Goal: Task Accomplishment & Management: Manage account settings

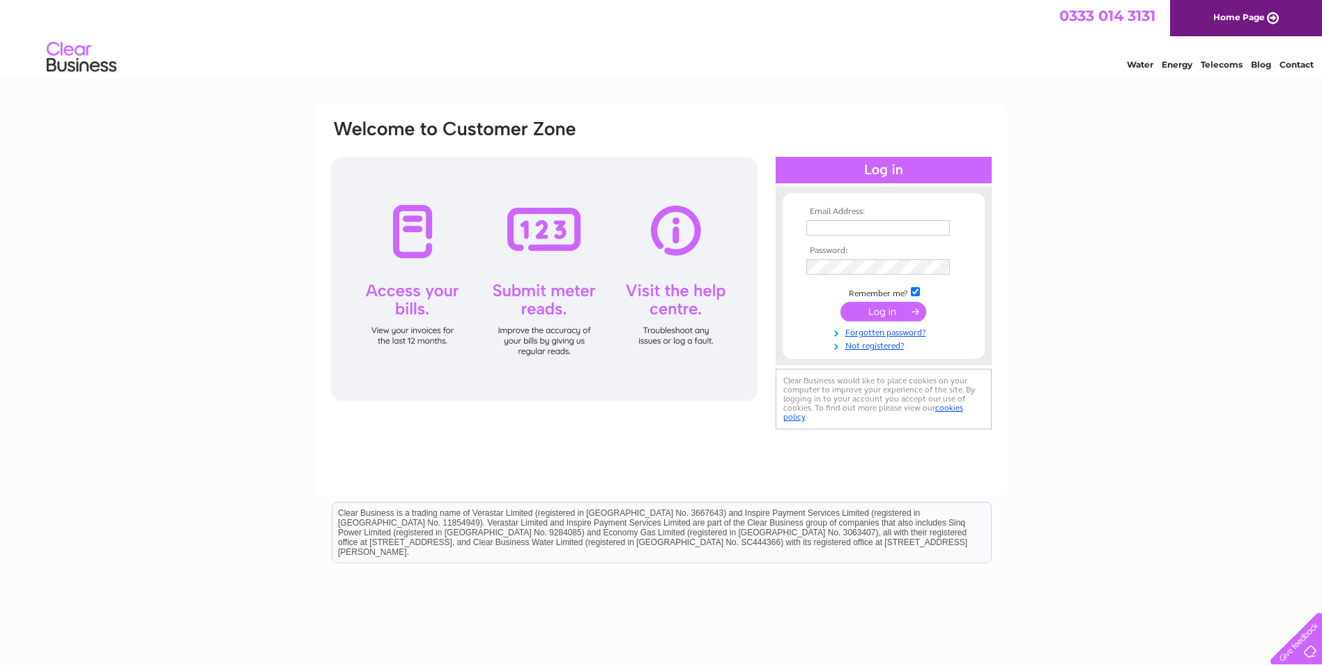
click at [883, 226] on input "text" at bounding box center [878, 227] width 144 height 15
type input "accounts@acealesbuilders.co.uk"
click at [877, 311] on input "submit" at bounding box center [883, 313] width 86 height 20
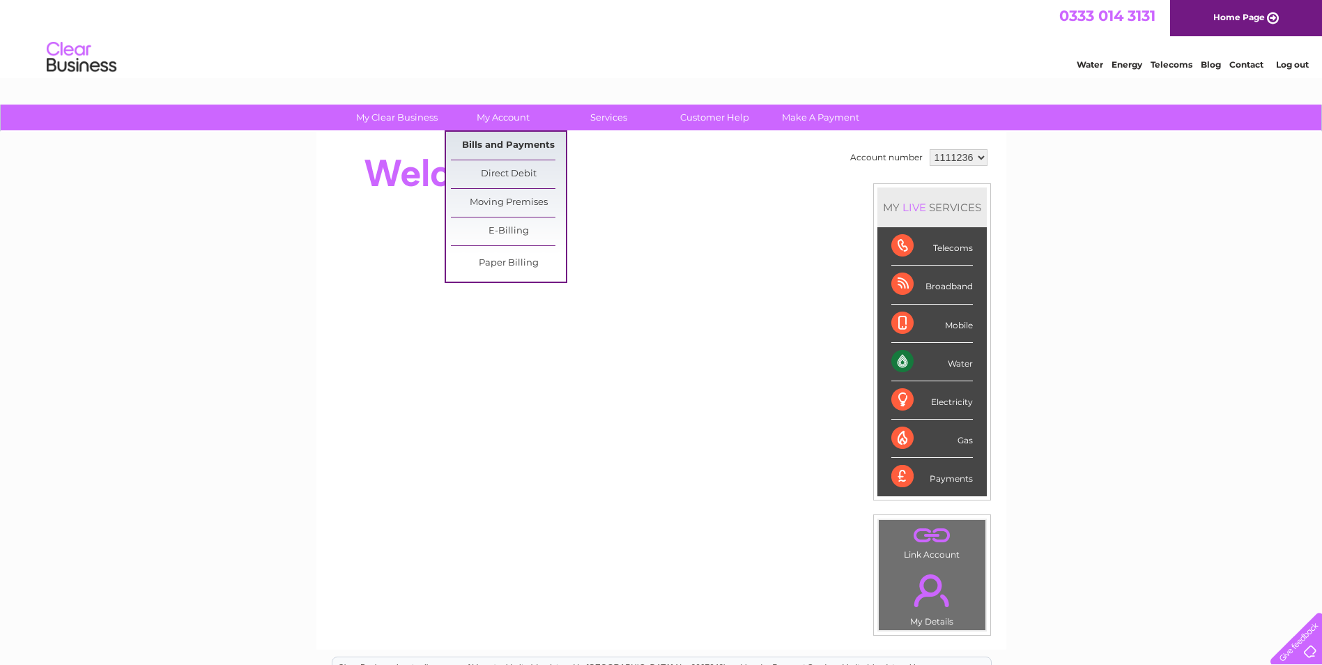
click at [507, 141] on link "Bills and Payments" at bounding box center [508, 146] width 115 height 28
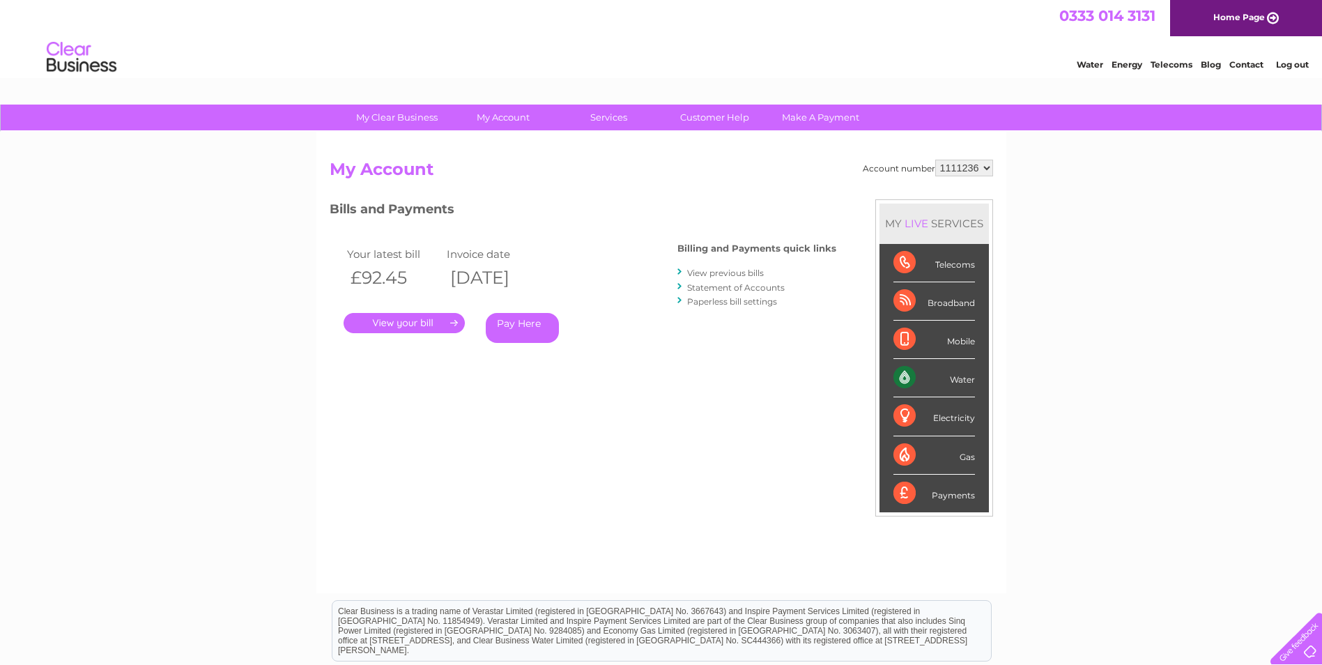
click at [422, 318] on link "." at bounding box center [404, 323] width 121 height 20
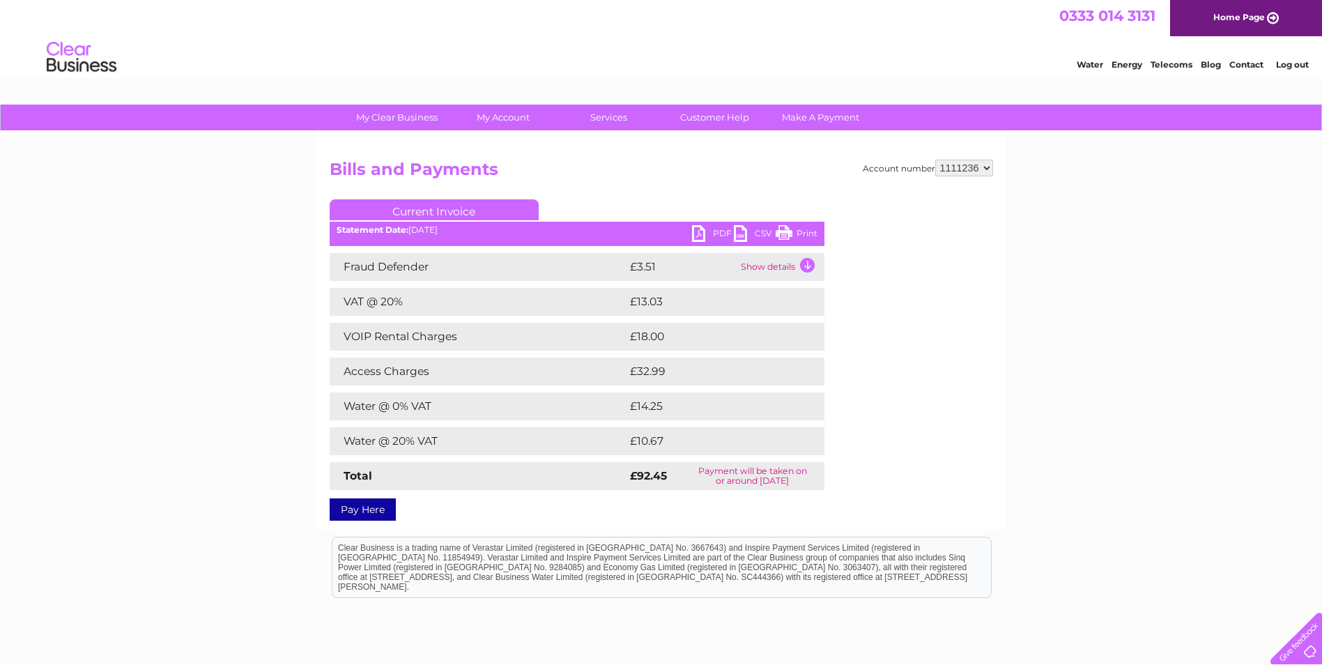
click at [699, 227] on link "PDF" at bounding box center [713, 235] width 42 height 20
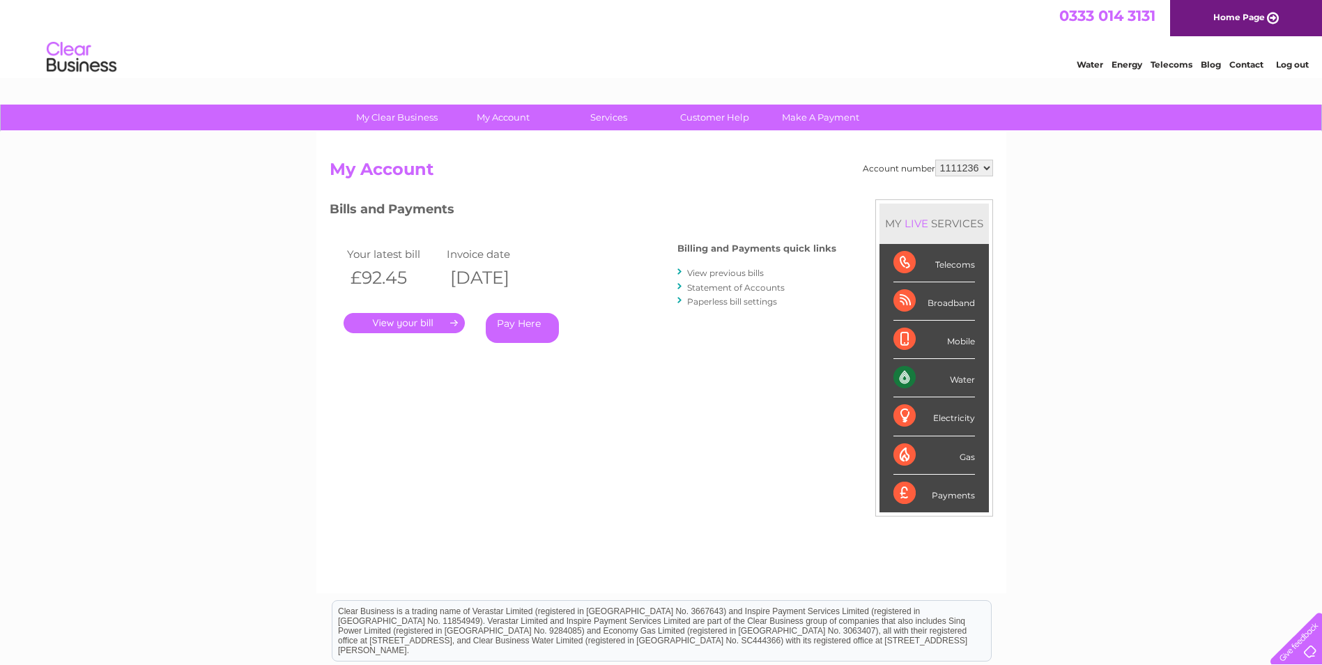
click at [721, 271] on link "View previous bills" at bounding box center [725, 273] width 77 height 10
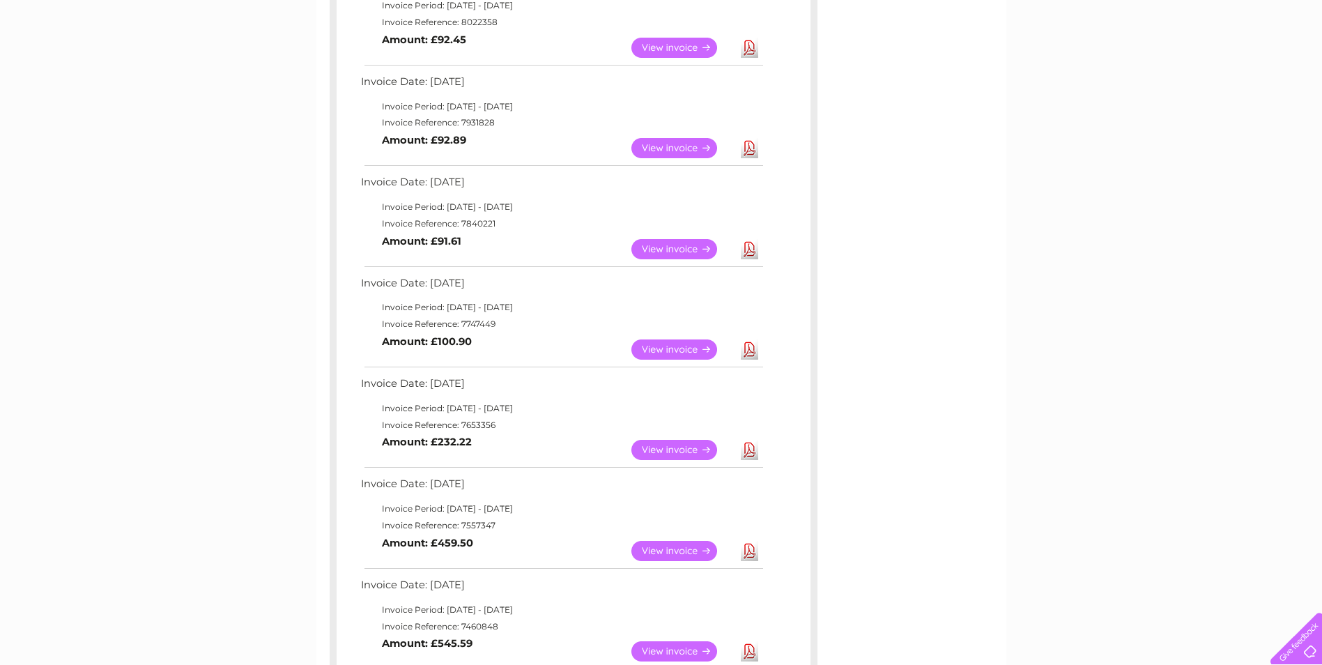
scroll to position [209, 0]
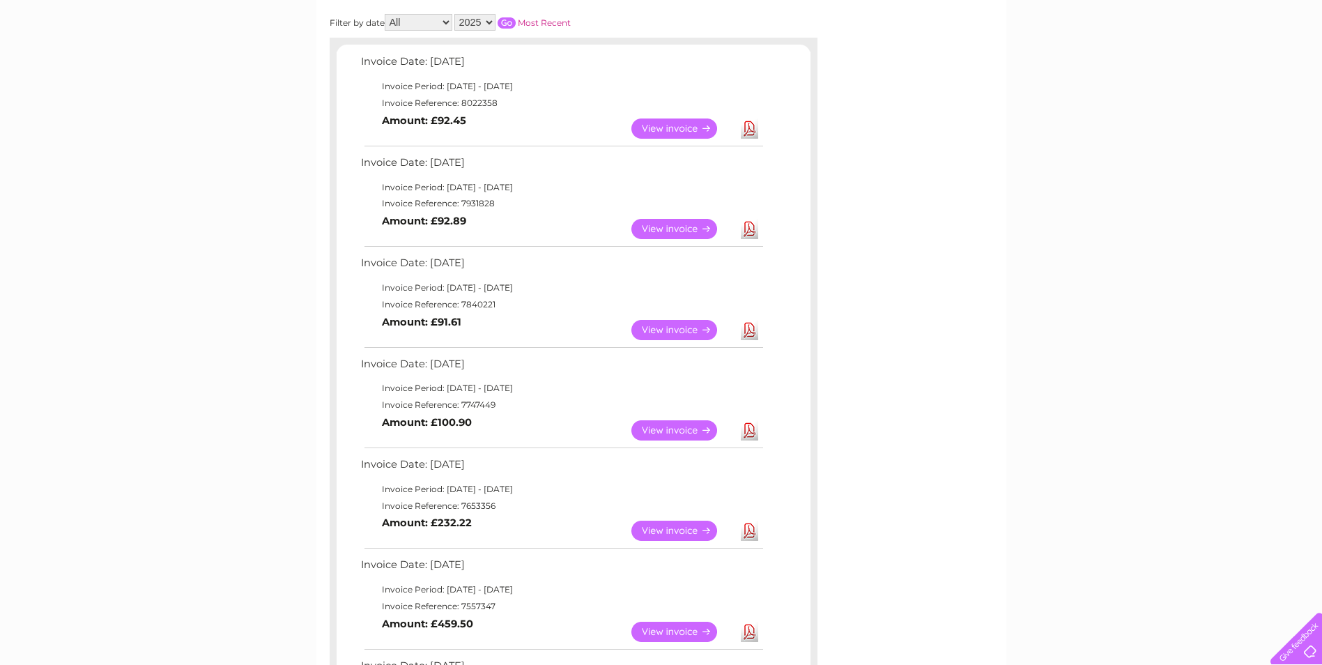
click at [696, 228] on link "View" at bounding box center [682, 229] width 102 height 20
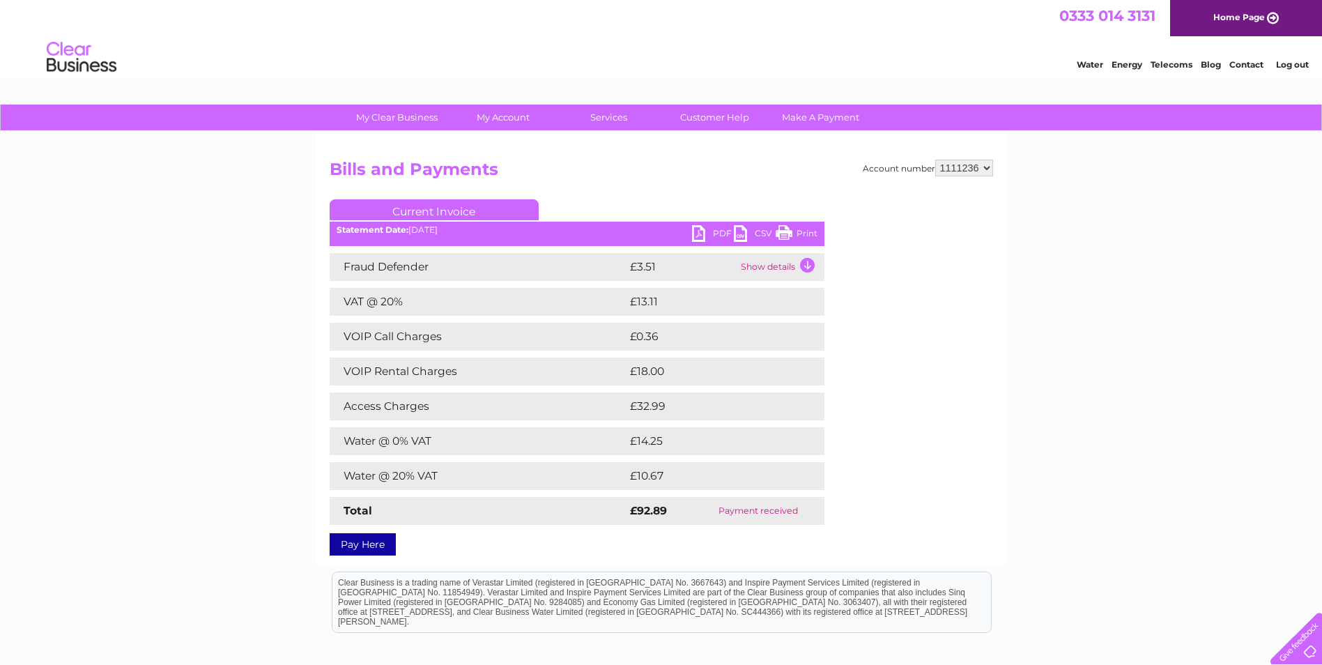
click at [701, 236] on link "PDF" at bounding box center [713, 235] width 42 height 20
